Goal: Navigation & Orientation: Find specific page/section

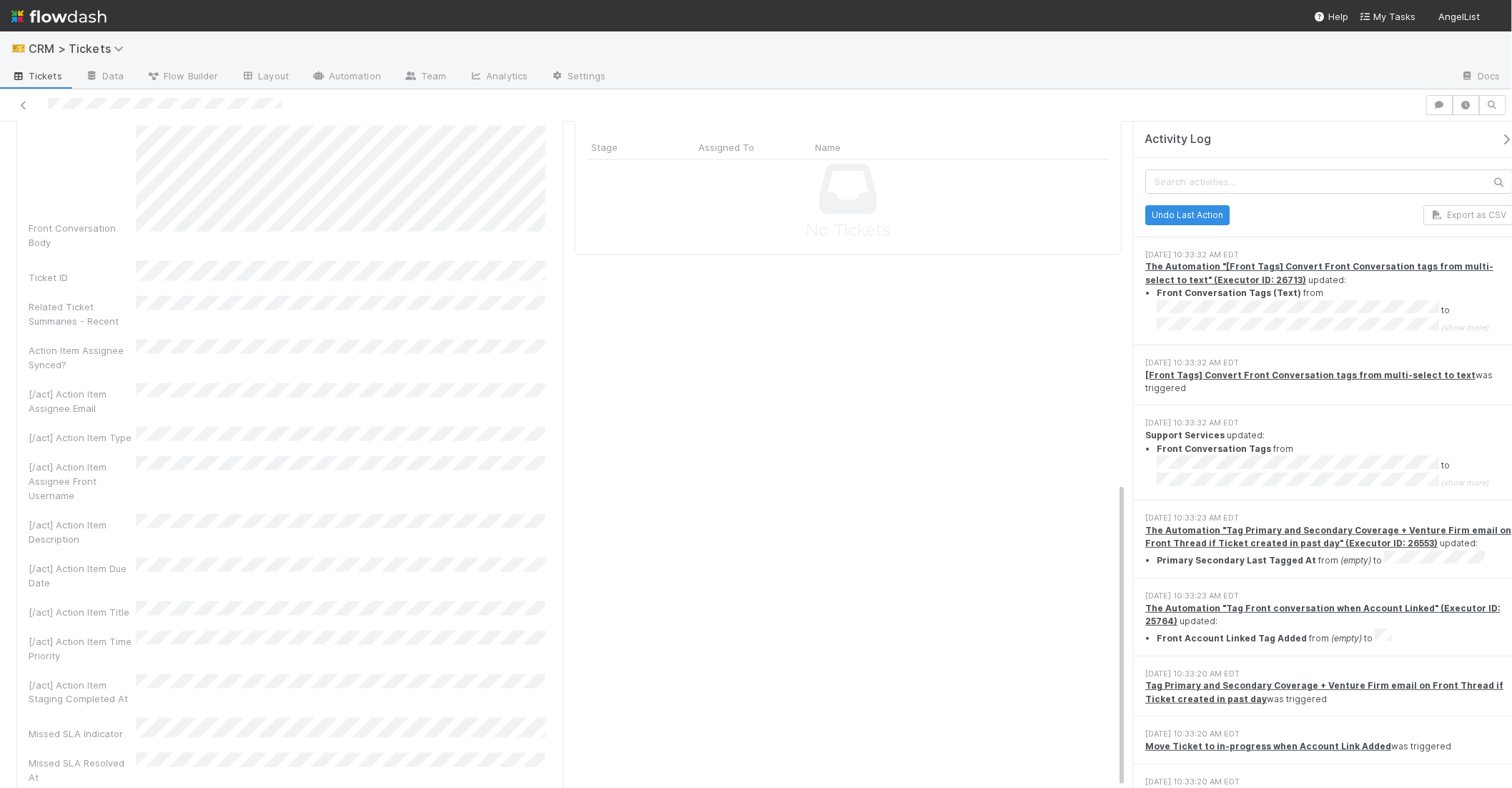
scroll to position [829, 0]
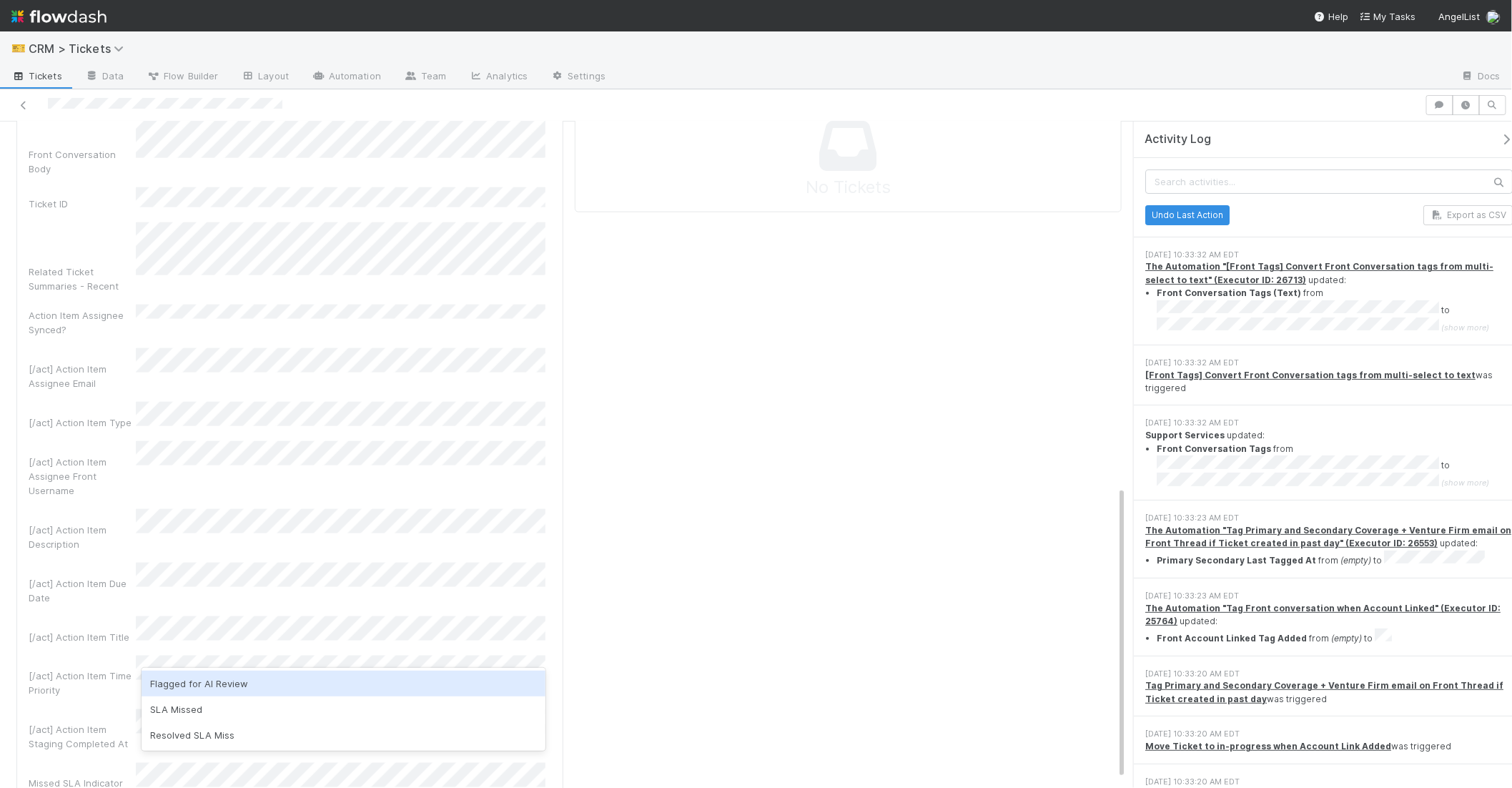
click at [664, 662] on div "Ticket Details Edit Ticket Type Ticket Classification Ticket Classification (AI…" at bounding box center [848, 233] width 558 height 1468
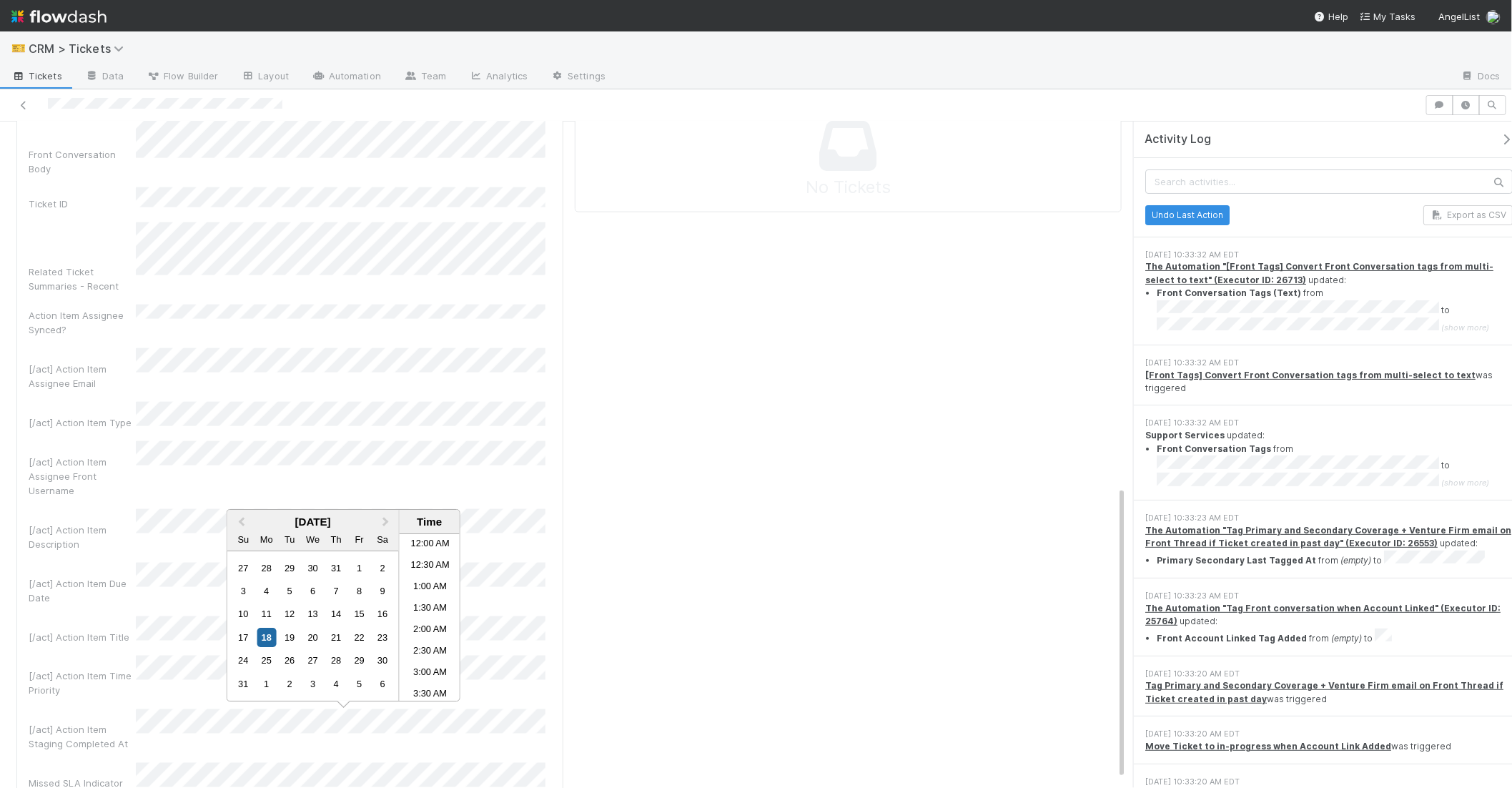
scroll to position [377, 0]
click at [695, 629] on div "Ticket Details Edit Ticket Type Ticket Classification Ticket Classification (AI…" at bounding box center [848, 233] width 558 height 1468
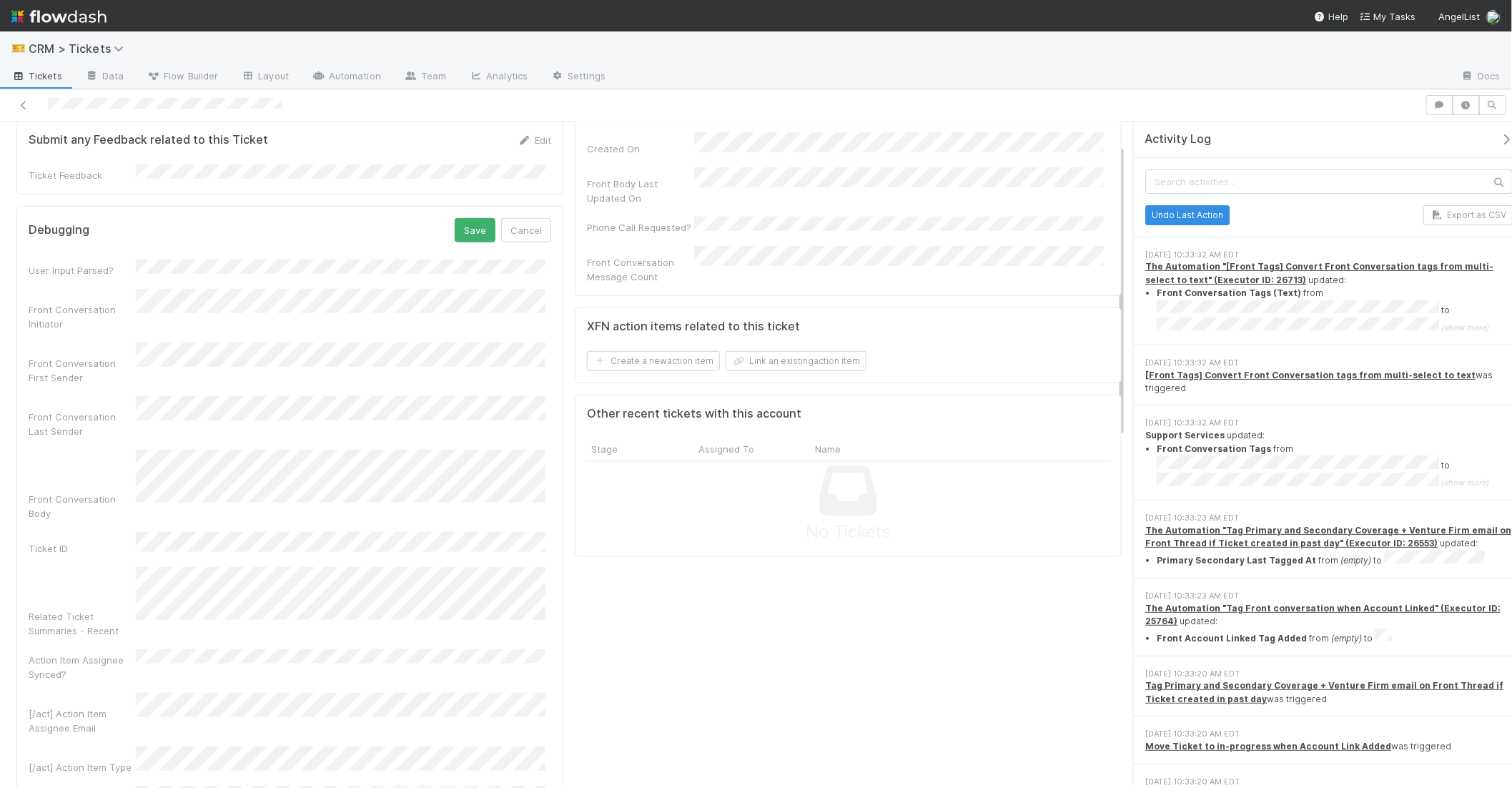
scroll to position [53, 0]
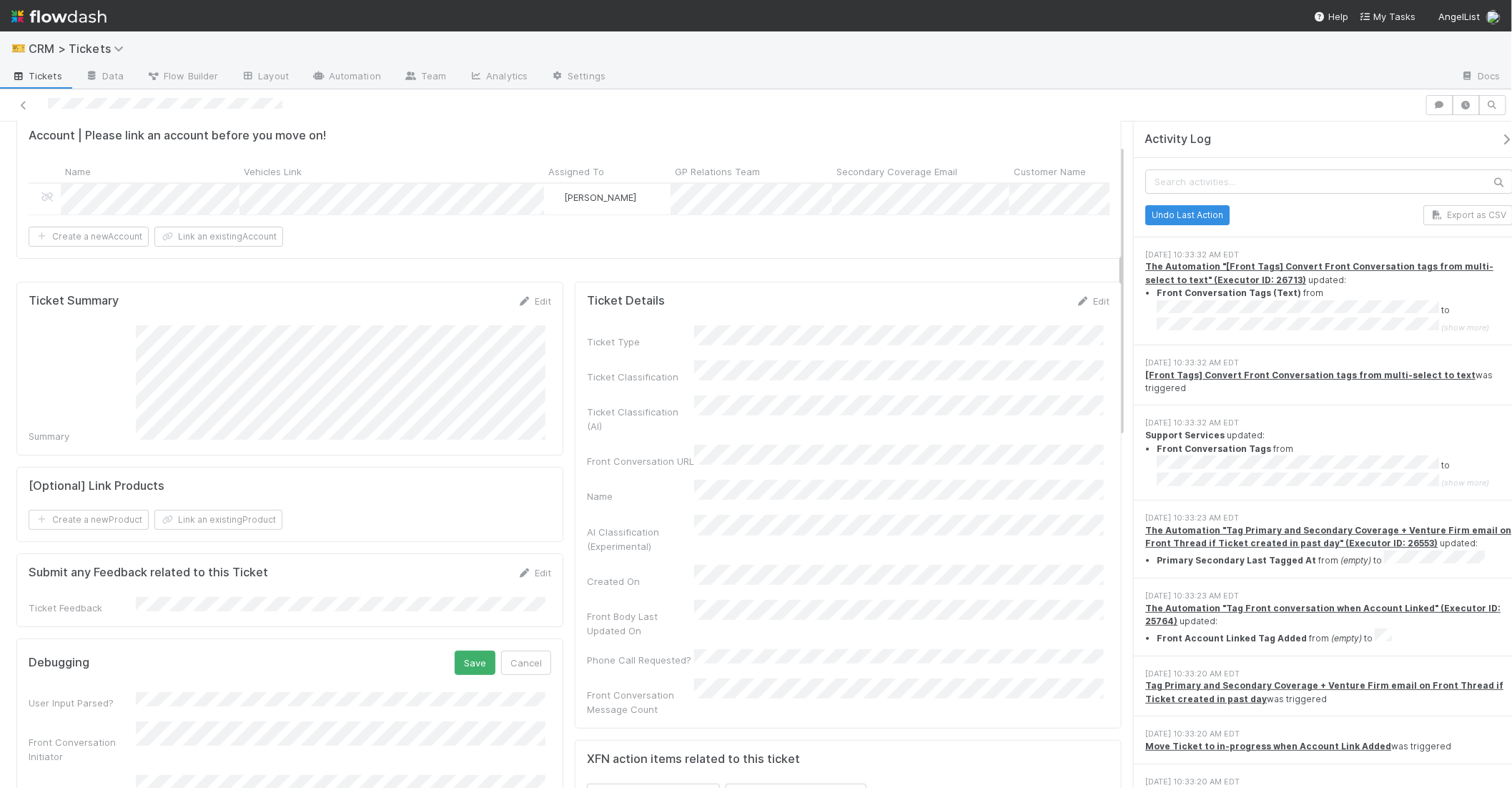
click at [461, 673] on button "Save" at bounding box center [474, 662] width 40 height 24
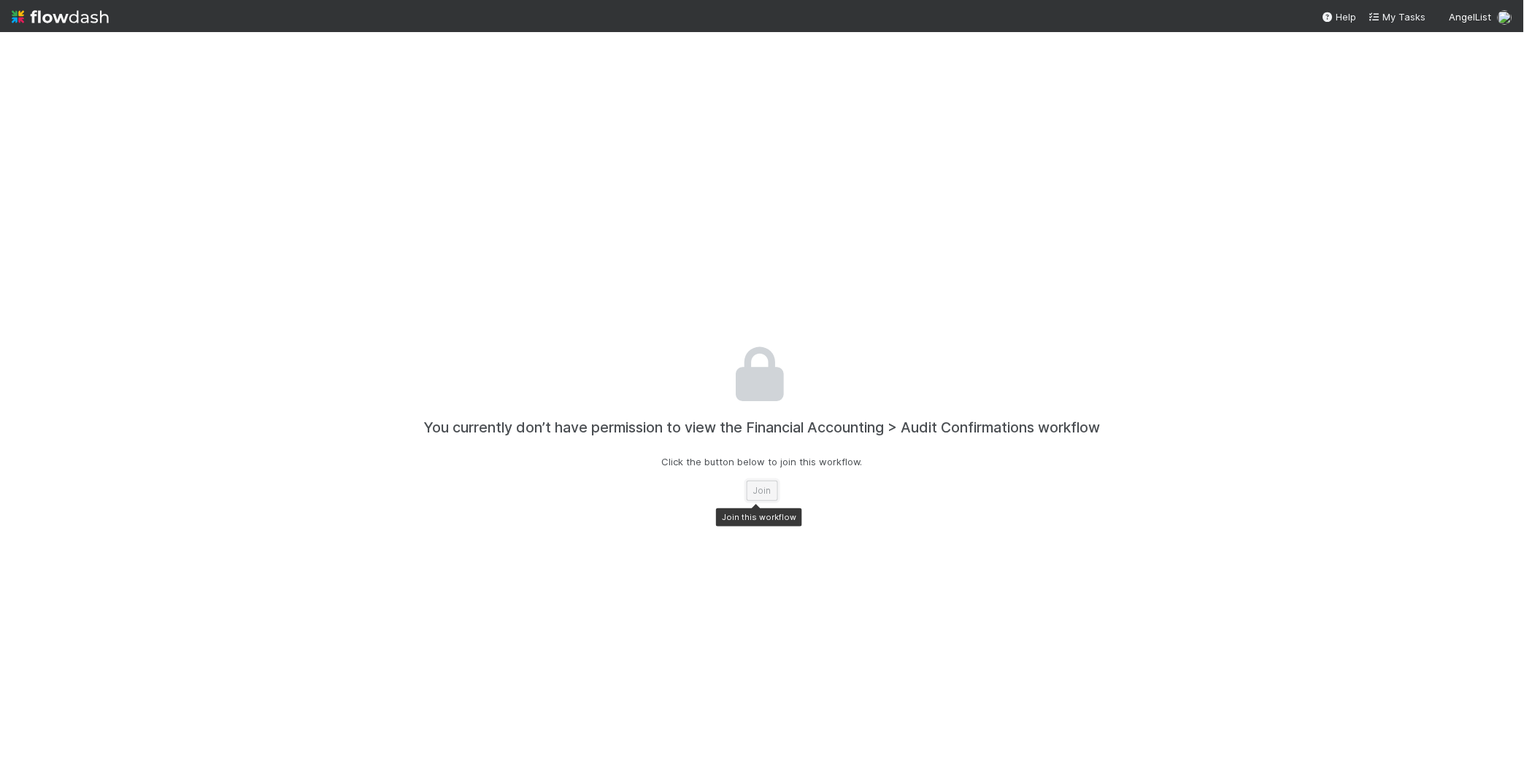
click at [762, 488] on button "Join" at bounding box center [762, 490] width 32 height 20
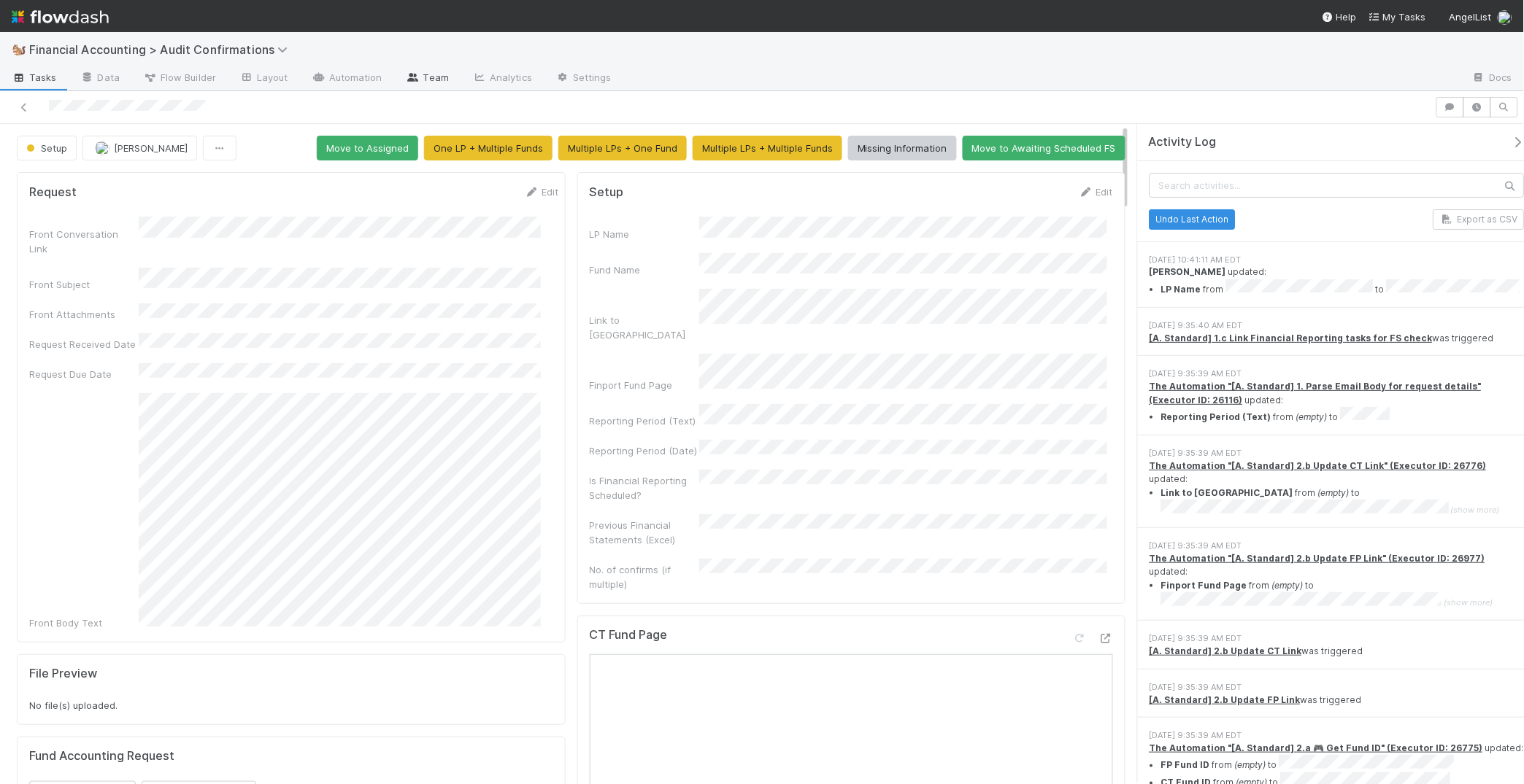
click at [443, 69] on link "Team" at bounding box center [427, 78] width 67 height 24
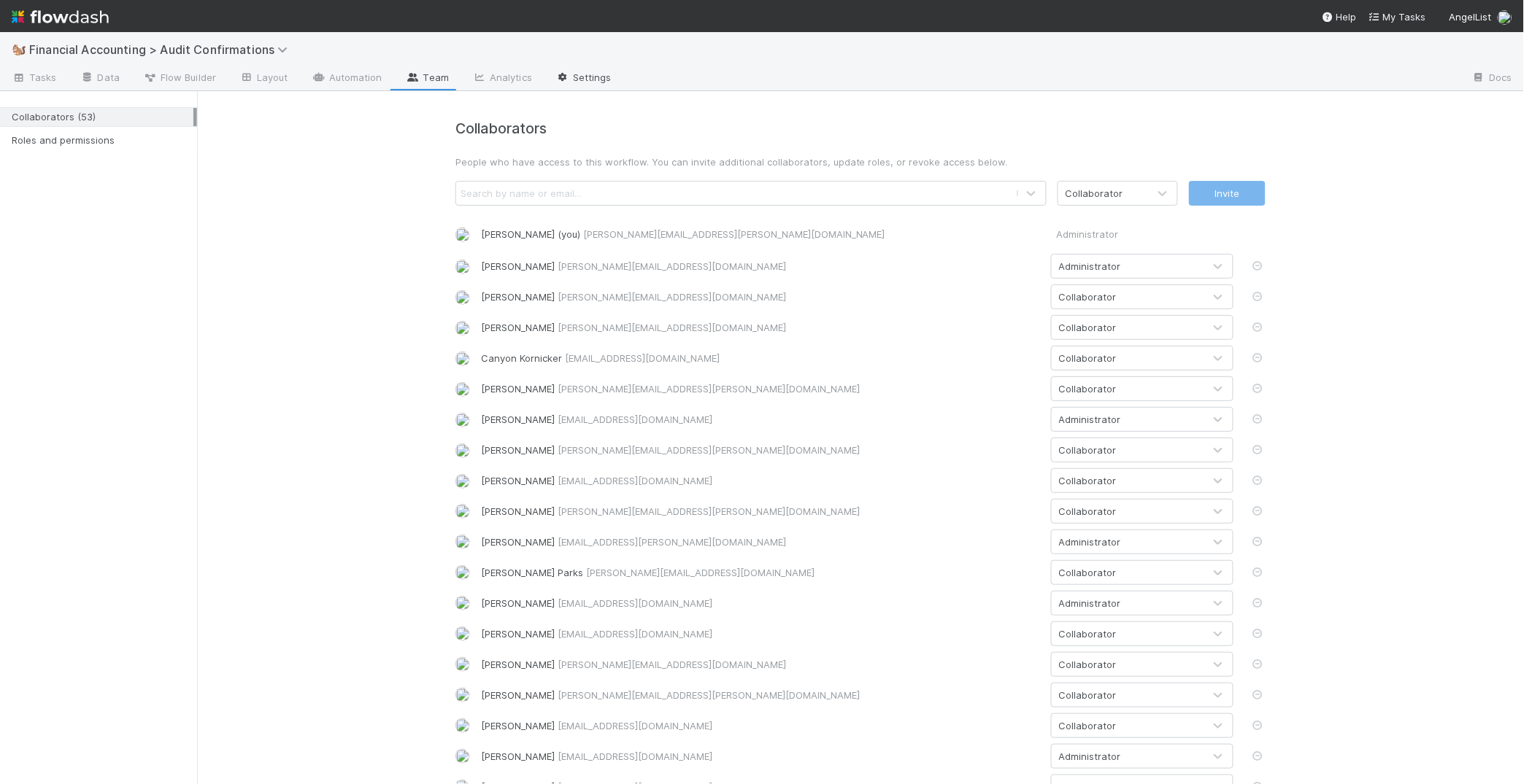
click at [588, 79] on link "Settings" at bounding box center [583, 78] width 79 height 24
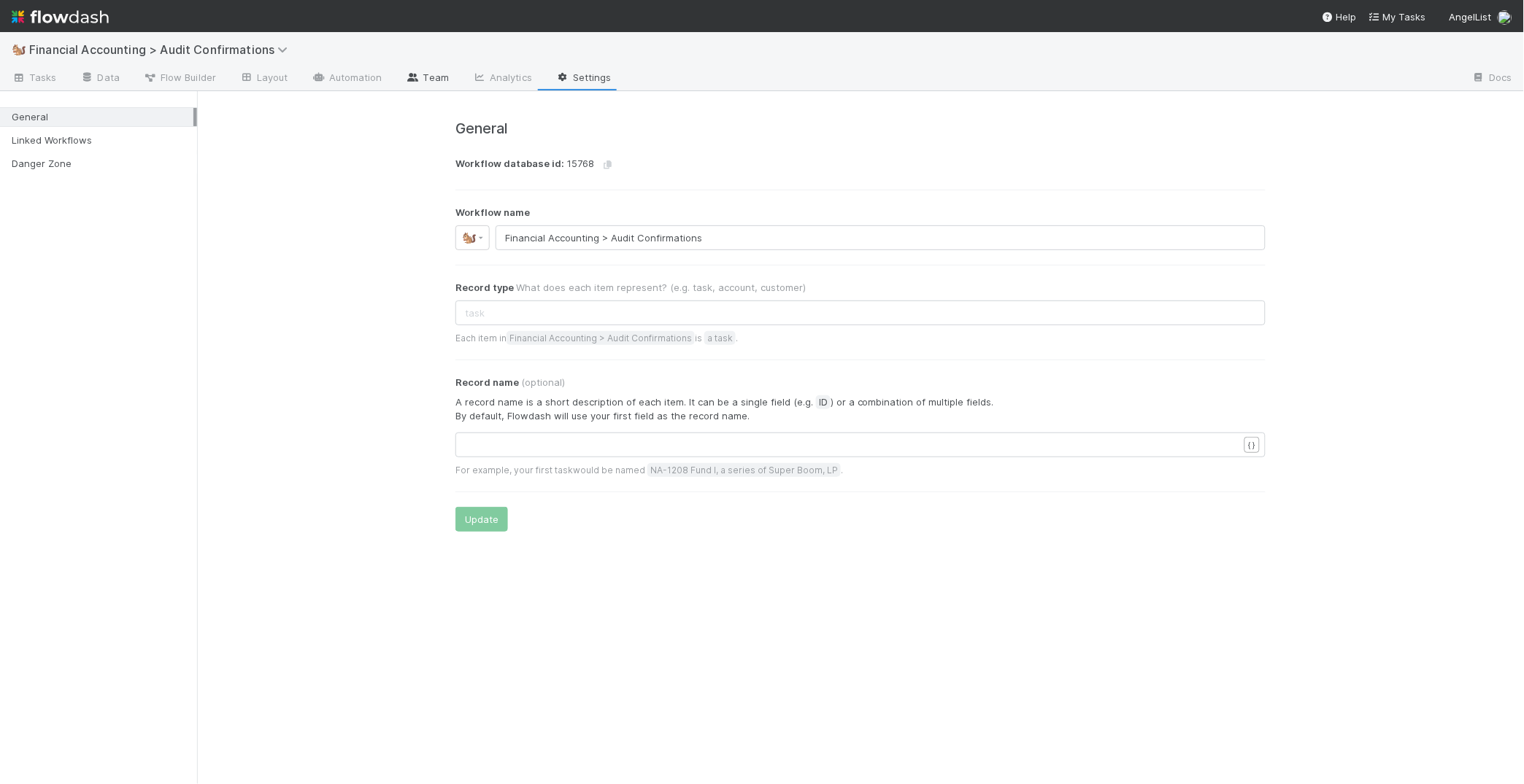
click at [408, 88] on link "Team" at bounding box center [427, 78] width 67 height 24
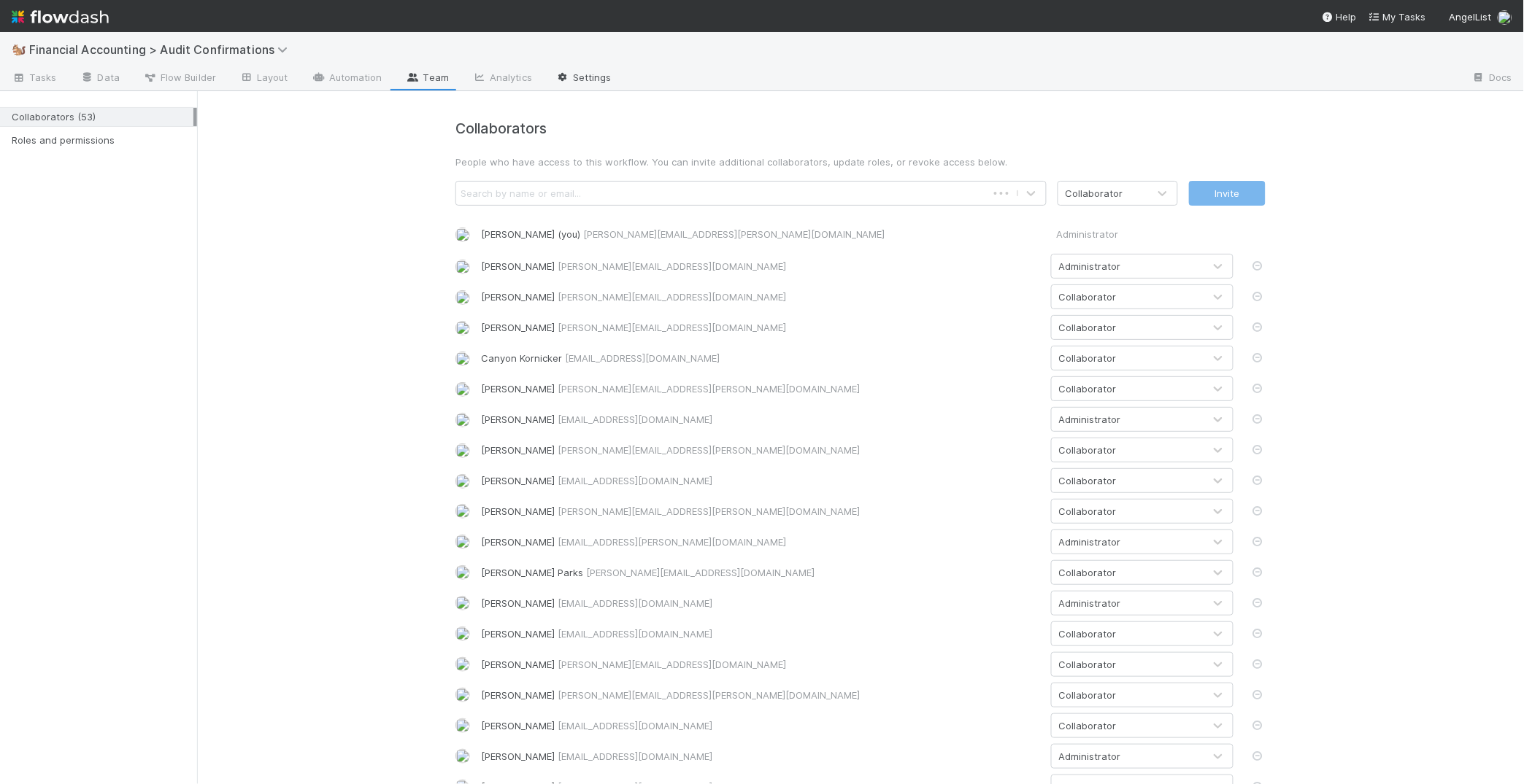
click at [570, 76] on link "Settings" at bounding box center [583, 78] width 79 height 24
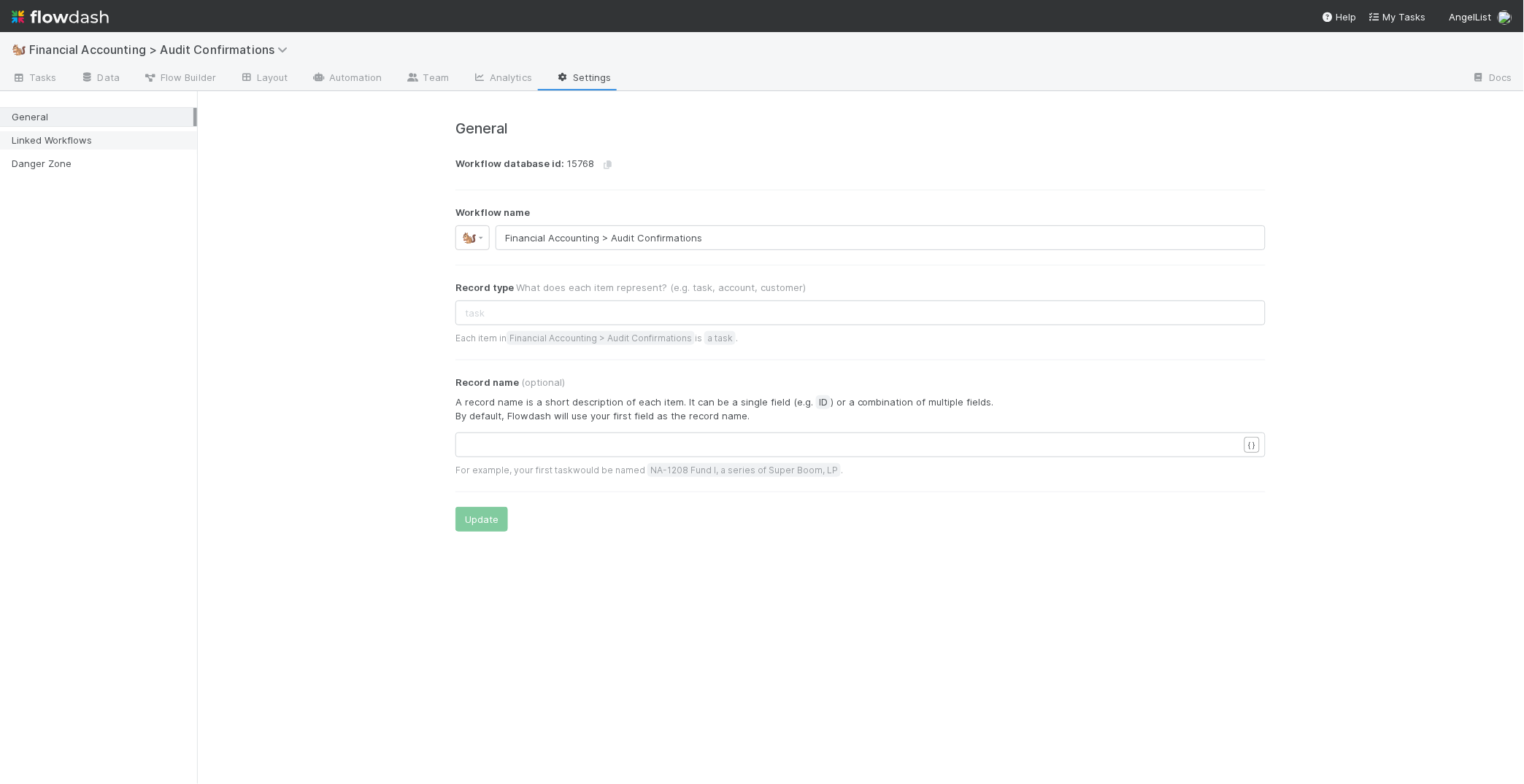
click at [20, 137] on div "Linked Workflows" at bounding box center [102, 140] width 182 height 18
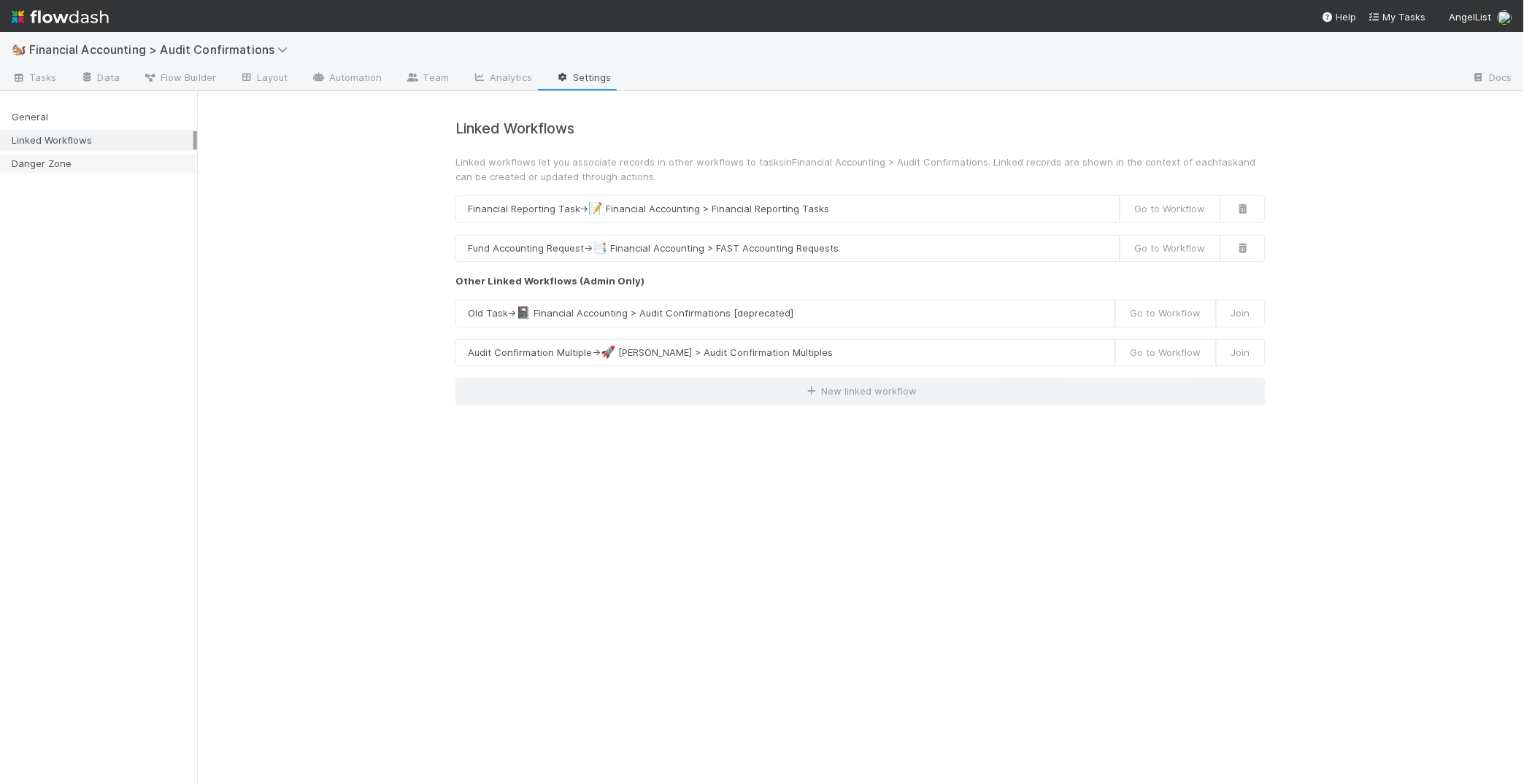
click at [47, 161] on div "Danger Zone" at bounding box center [102, 163] width 182 height 18
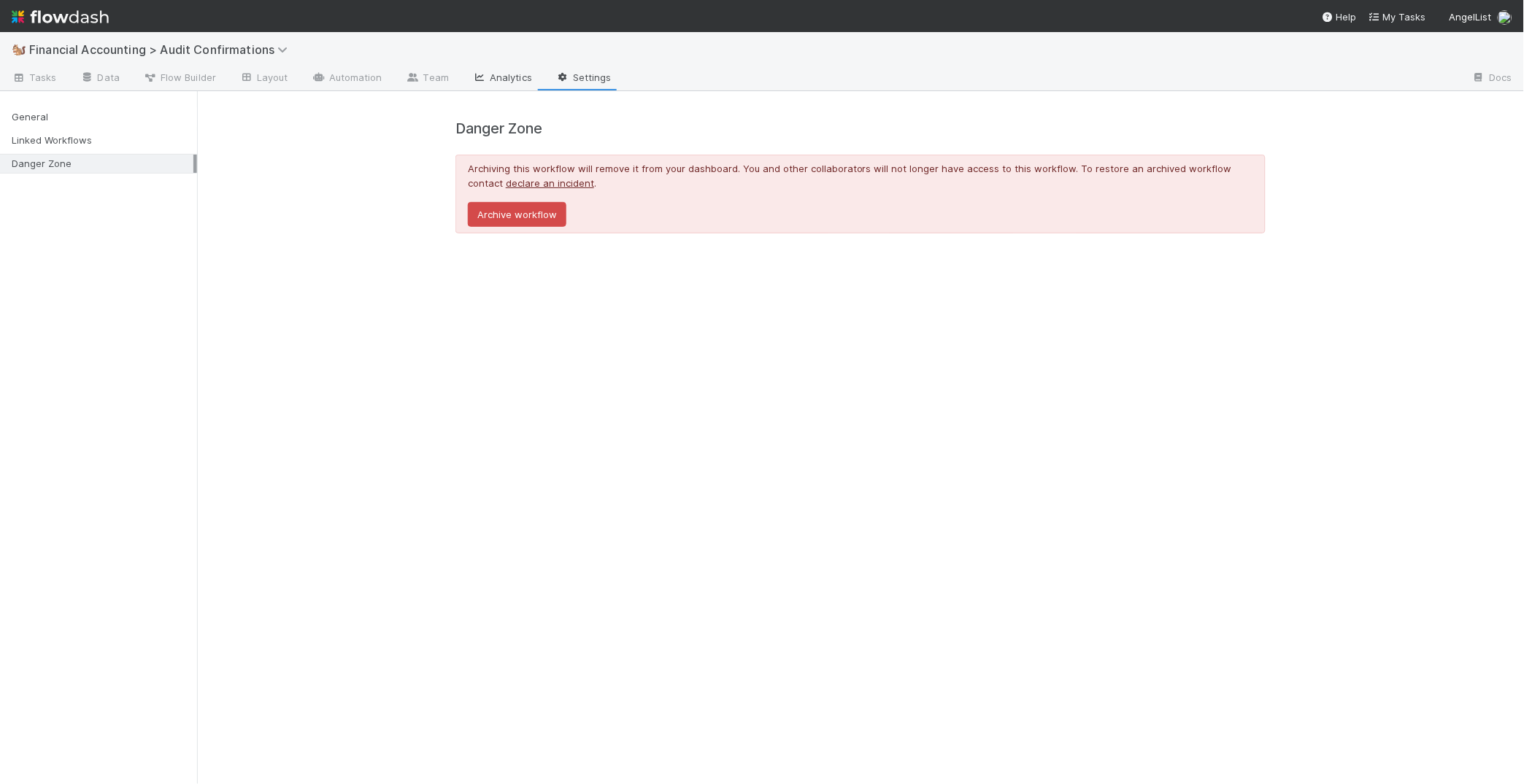
click at [480, 73] on icon at bounding box center [479, 77] width 15 height 9
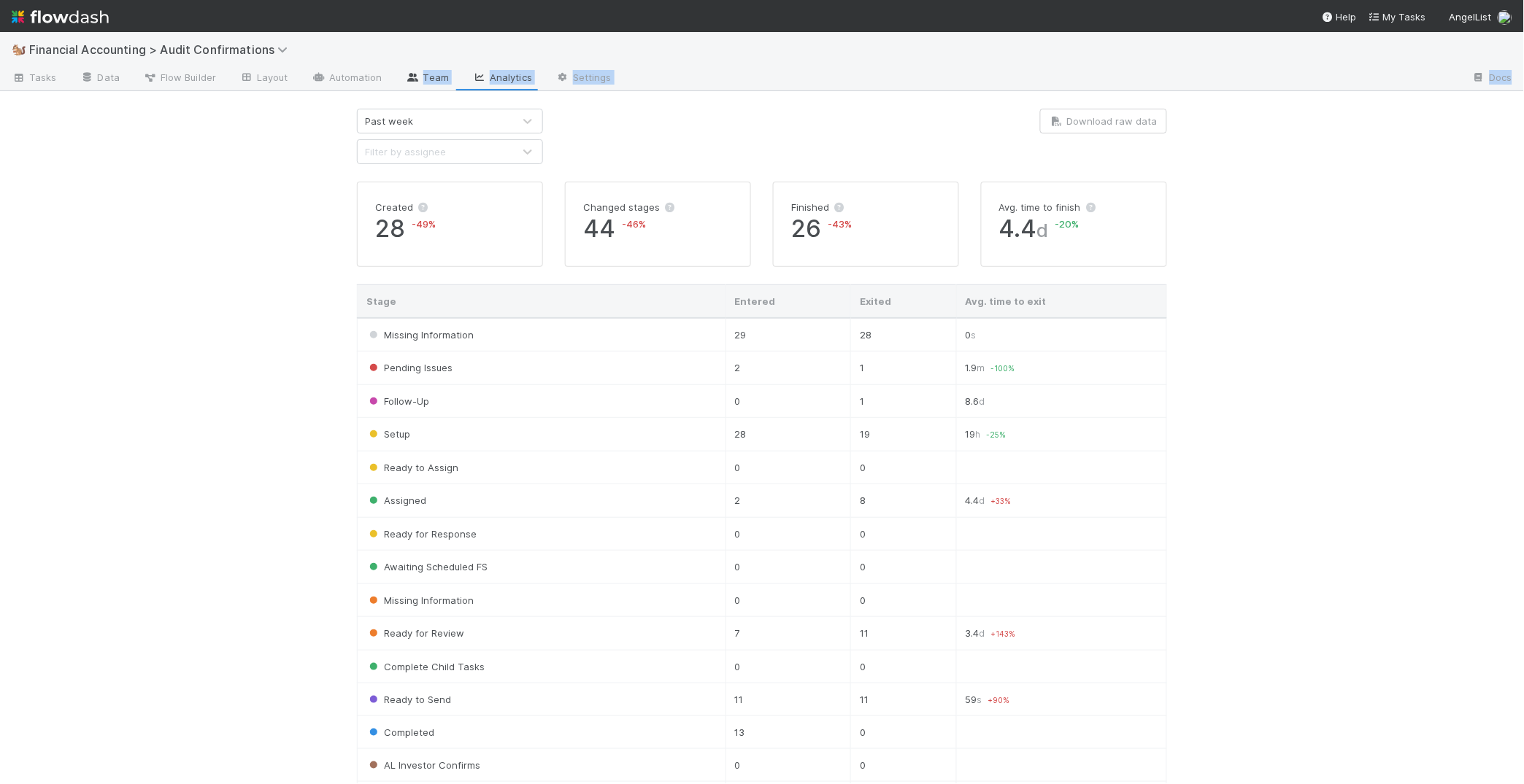
click at [411, 75] on icon at bounding box center [413, 77] width 15 height 9
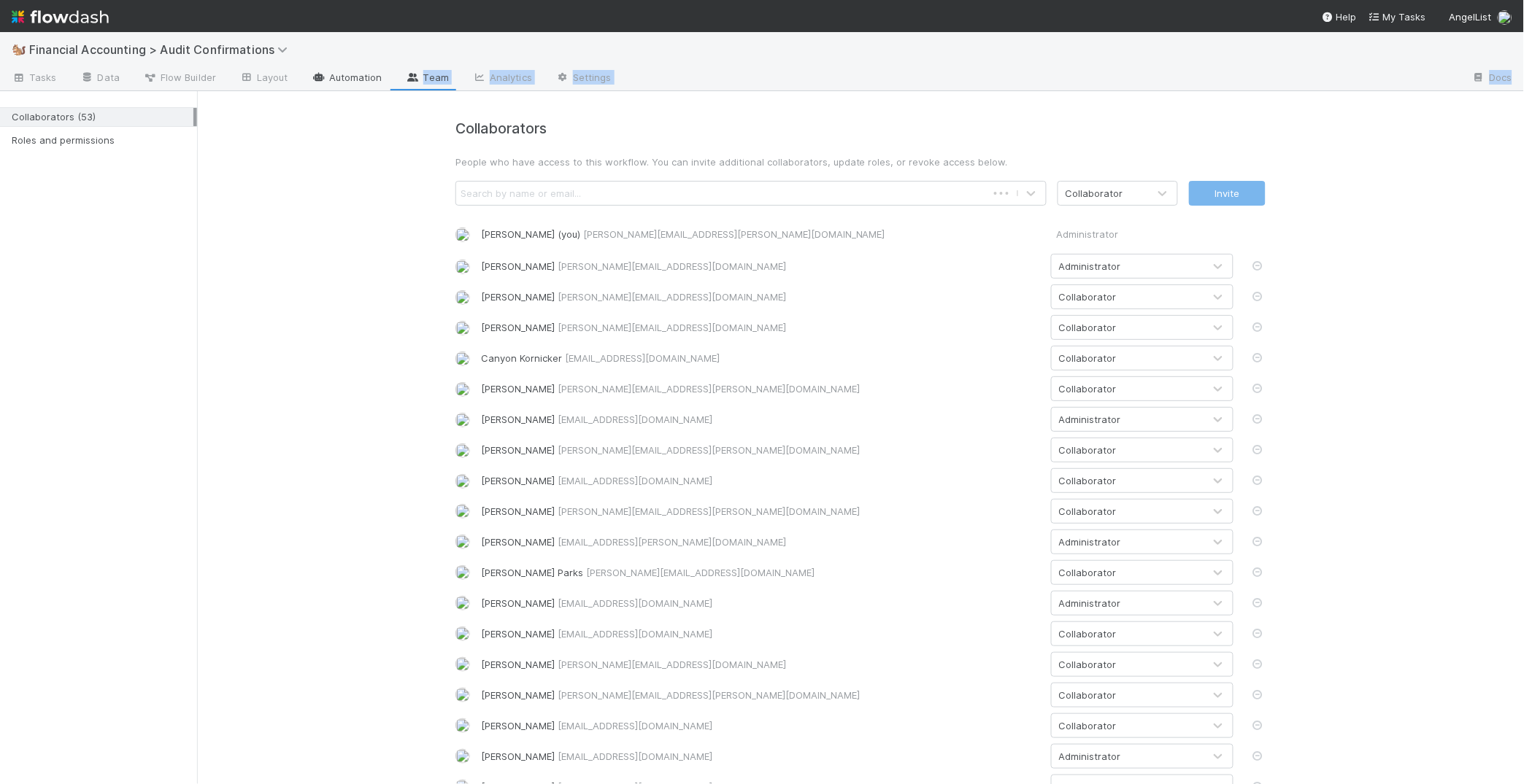
click at [354, 73] on link "Automation" at bounding box center [346, 78] width 94 height 24
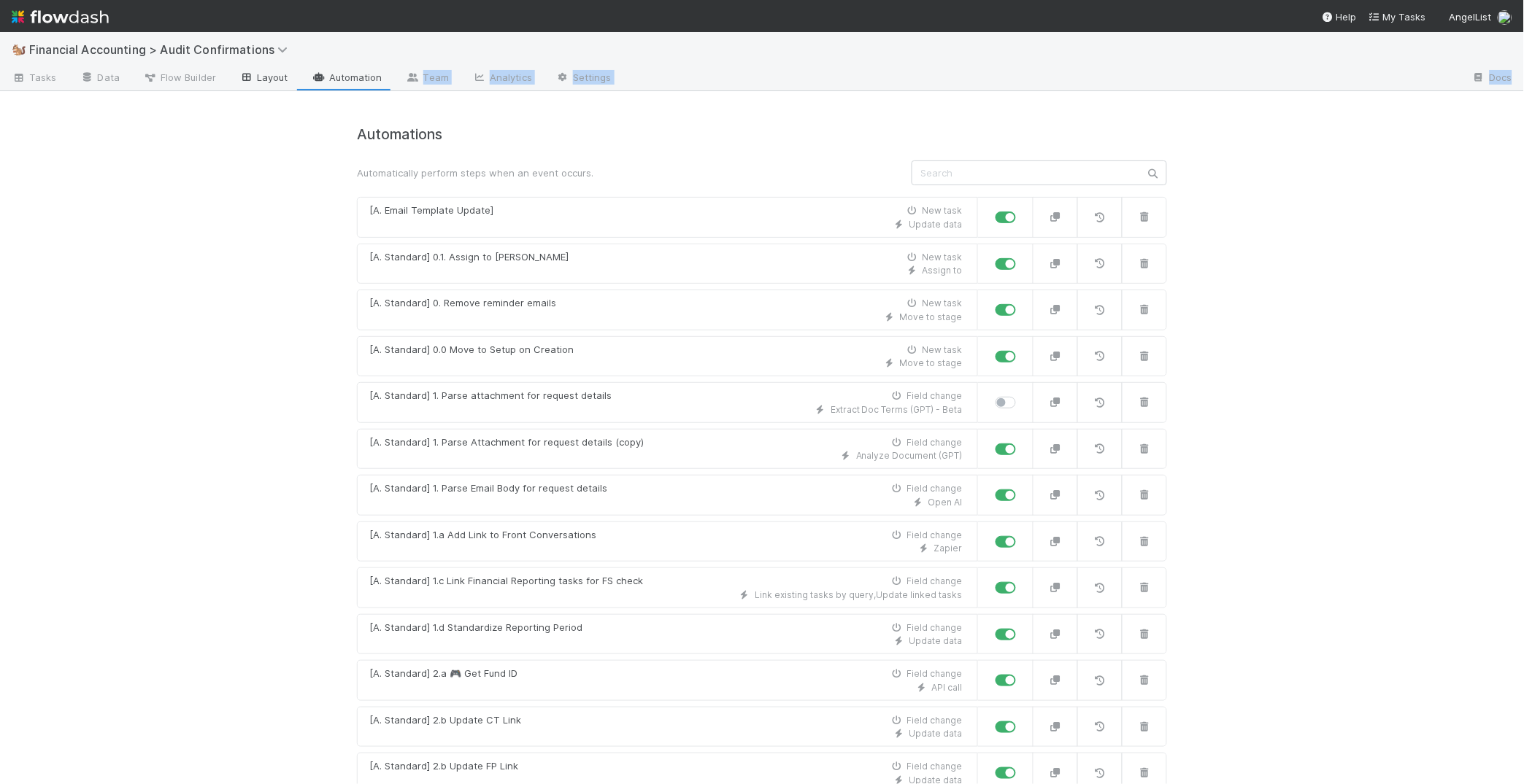
click at [259, 81] on link "Layout" at bounding box center [264, 78] width 72 height 24
